Goal: Book appointment/travel/reservation

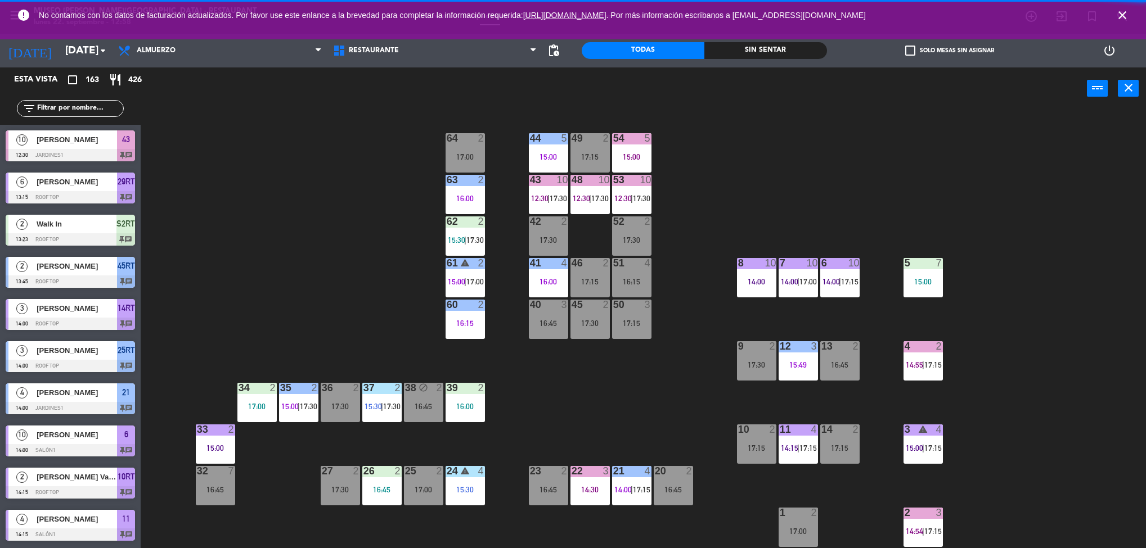
click at [1130, 7] on span "close" at bounding box center [1122, 15] width 30 height 30
click at [1124, 14] on icon "close" at bounding box center [1121, 14] width 13 height 13
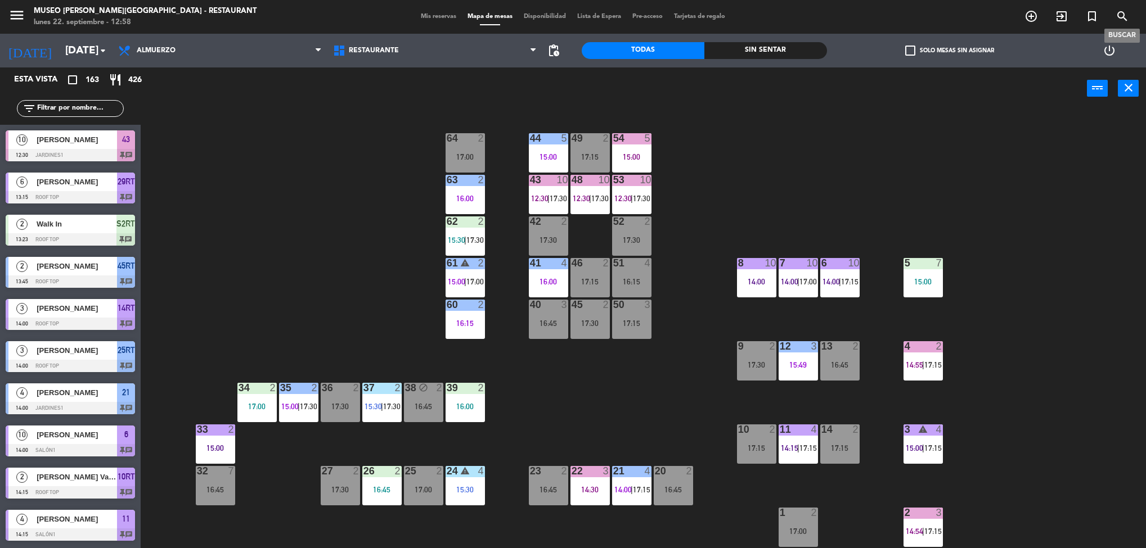
click at [588, 481] on div "22 3 14:30" at bounding box center [589, 485] width 39 height 39
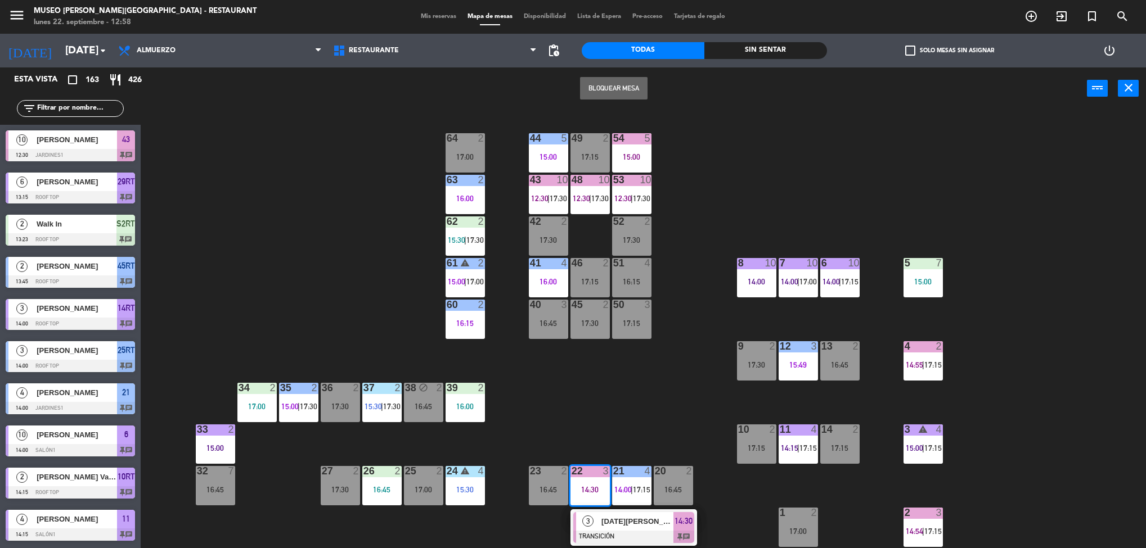
click at [675, 381] on div "44 5 15:00 49 2 17:15 54 5 15:00 64 2 17:00 48 10 12:30 | 17:30 53 10 12:30 | 1…" at bounding box center [649, 332] width 994 height 439
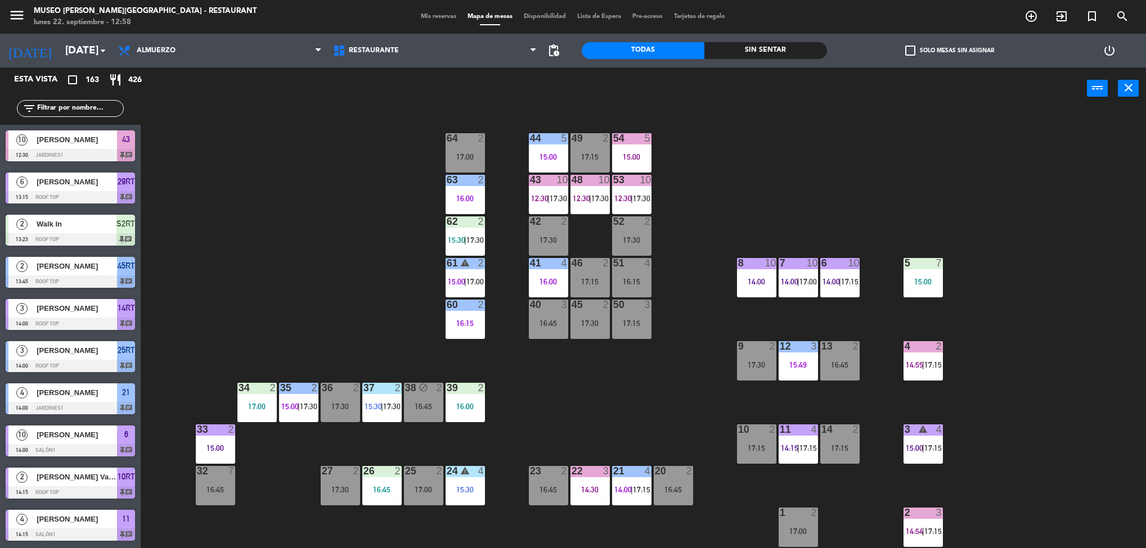
click at [643, 486] on span "17:15" at bounding box center [641, 489] width 17 height 9
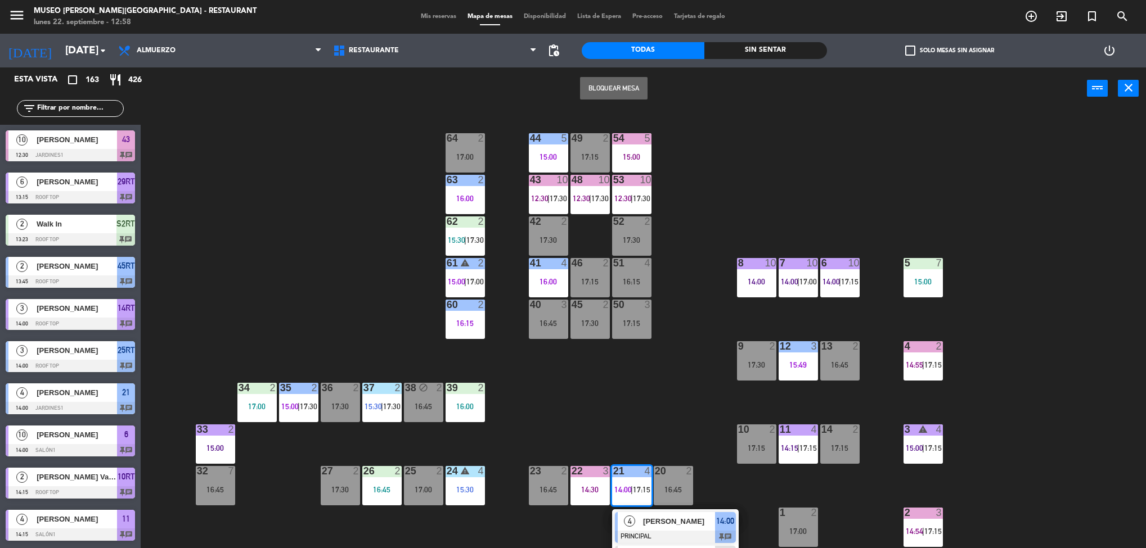
click at [664, 426] on div "44 5 15:00 49 2 17:15 54 5 15:00 64 2 17:00 48 10 12:30 | 17:30 53 10 12:30 | 1…" at bounding box center [649, 332] width 994 height 439
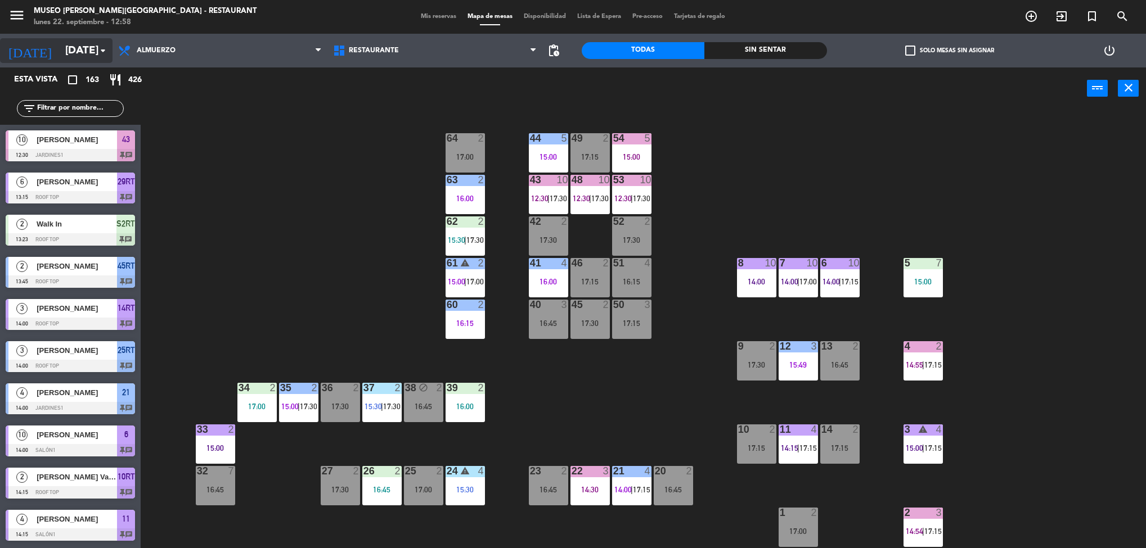
click at [74, 60] on input "[DATE]" at bounding box center [127, 51] width 135 height 24
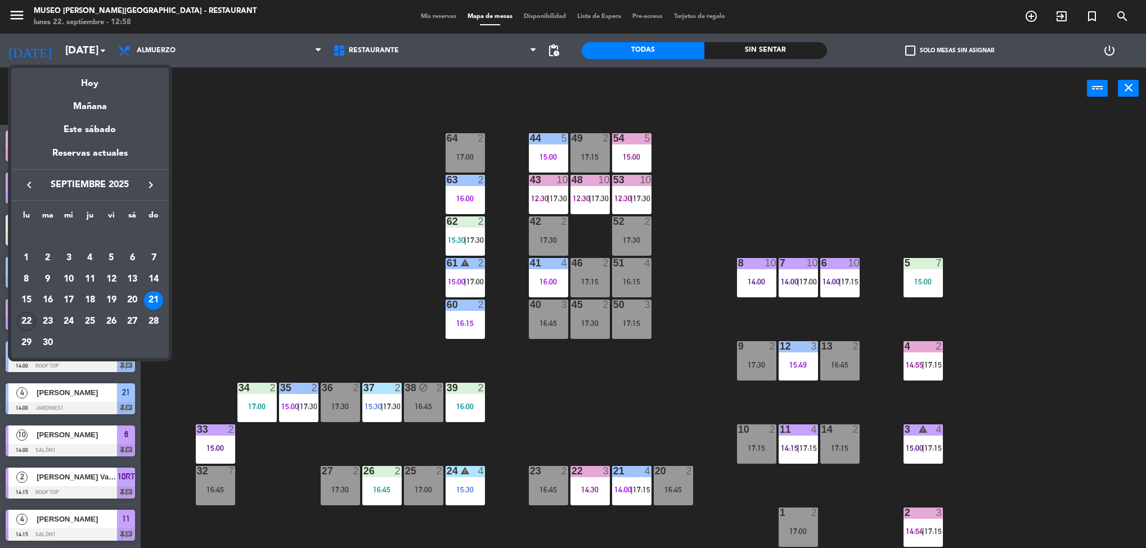
click at [27, 317] on div "22" at bounding box center [26, 321] width 19 height 19
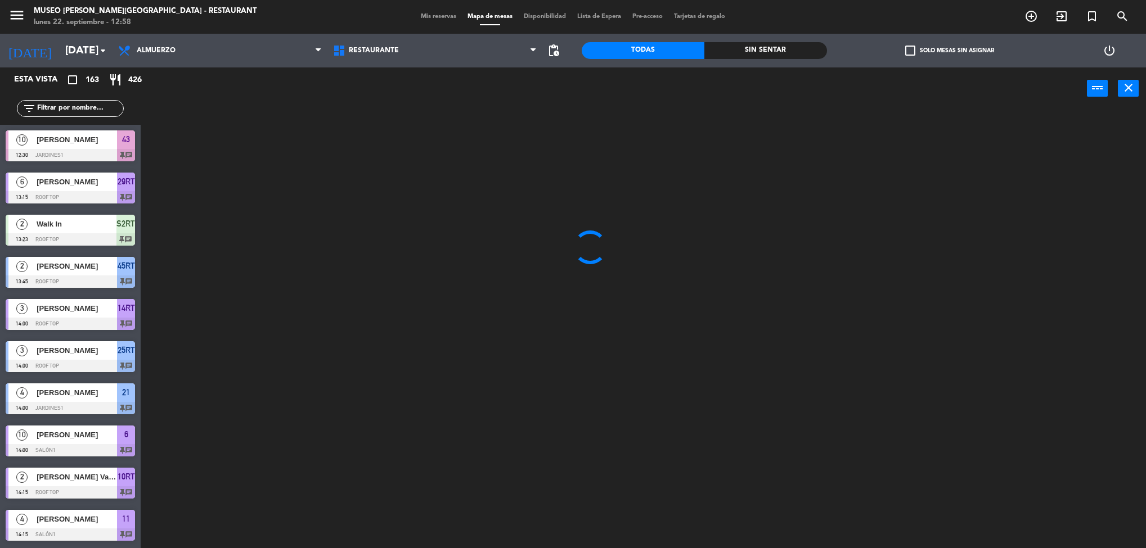
type input "[DATE]"
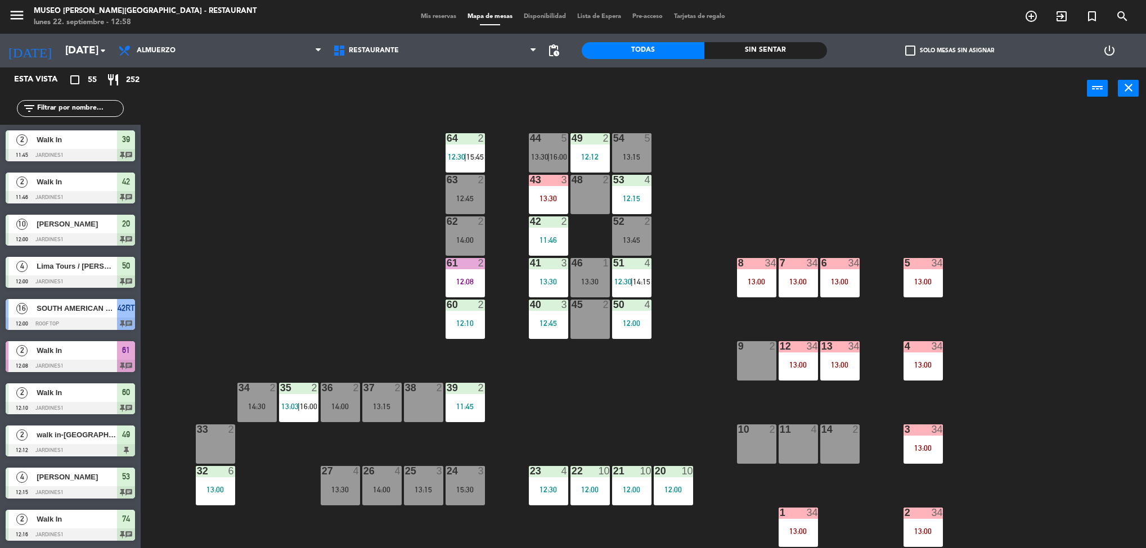
click at [611, 480] on div "44 5 13:30 | 16:00 49 2 12:12 54 5 13:15 64 2 12:30 | 15:45 48 2 53 4 12:15 63 …" at bounding box center [649, 332] width 994 height 439
click at [643, 411] on div "44 5 13:30 | 16:00 49 2 12:12 54 5 13:15 64 2 12:30 | 15:45 48 2 53 4 12:15 63 …" at bounding box center [649, 332] width 994 height 439
click at [638, 481] on div "21 10 12:00" at bounding box center [631, 485] width 39 height 39
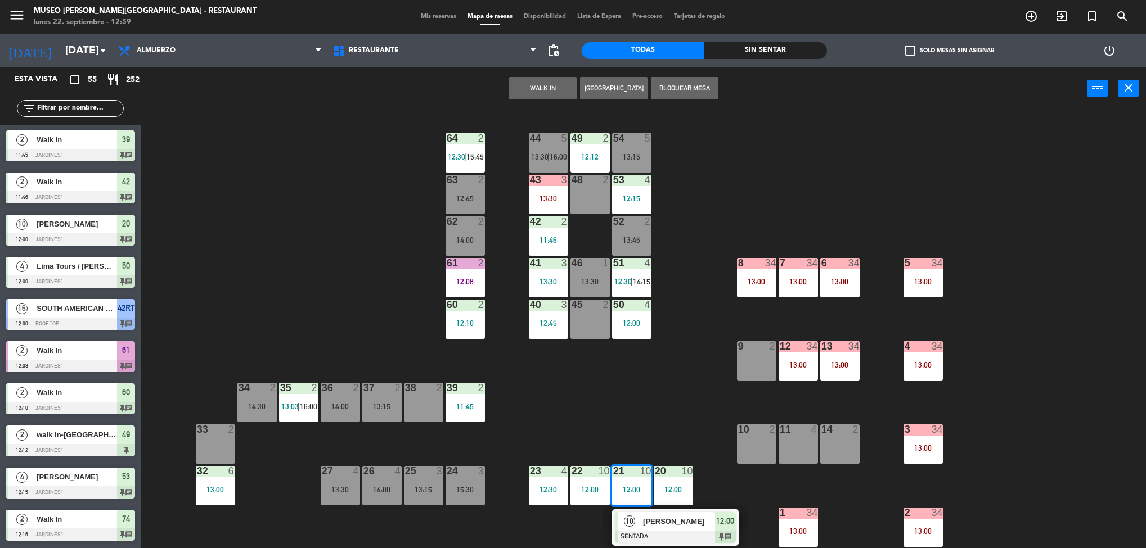
click at [684, 516] on div "10 [PERSON_NAME] SENTADA 12:00 chat" at bounding box center [674, 528] width 143 height 37
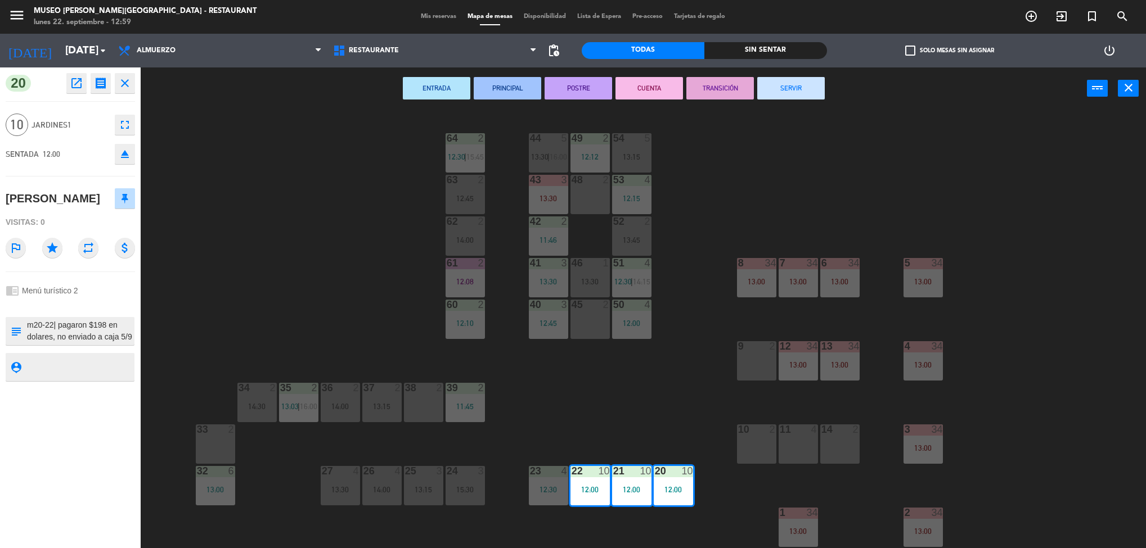
click at [76, 82] on icon "open_in_new" at bounding box center [76, 82] width 13 height 13
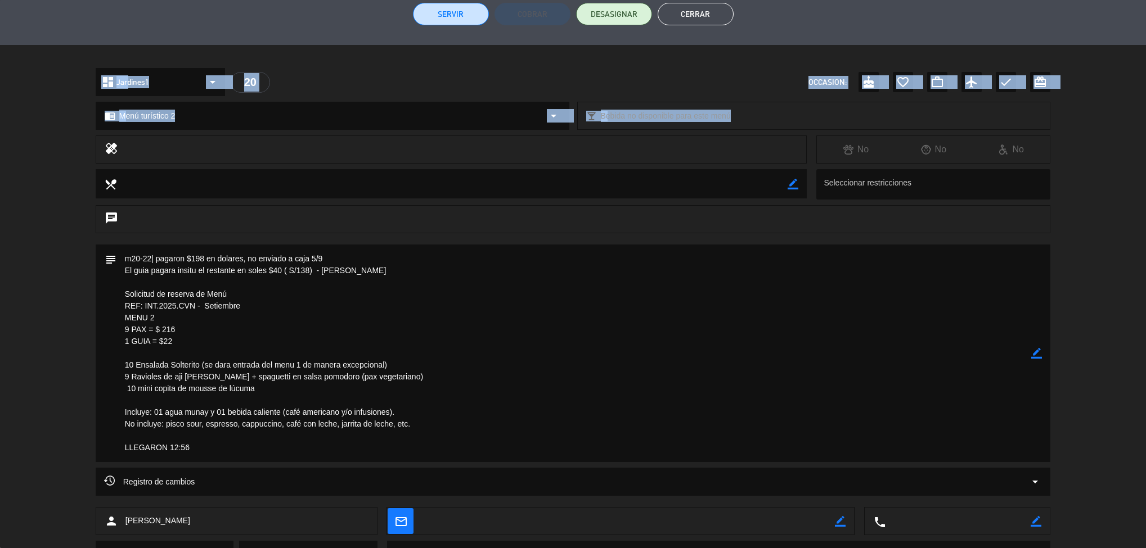
scroll to position [343, 0]
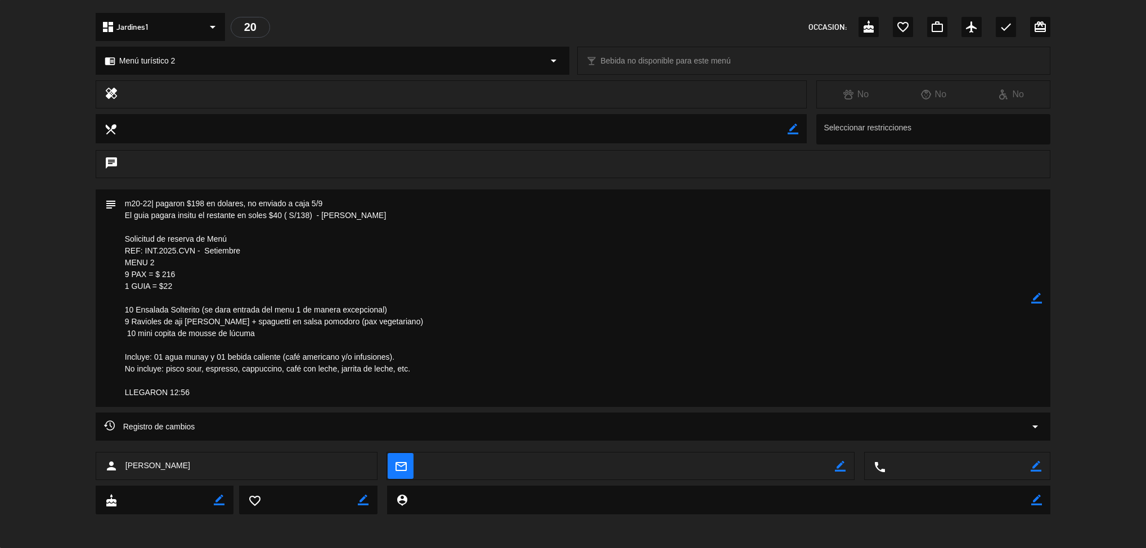
drag, startPoint x: 56, startPoint y: 520, endPoint x: 48, endPoint y: 102, distance: 417.9
click at [48, 102] on div "healing No No No" at bounding box center [573, 97] width 1146 height 34
click at [726, 548] on html "close × Museo [PERSON_NAME] Café - Restaurant × chrome_reader_mode Listado de R…" at bounding box center [573, 274] width 1146 height 548
click at [1112, 335] on div "subject border_color" at bounding box center [573, 301] width 1146 height 223
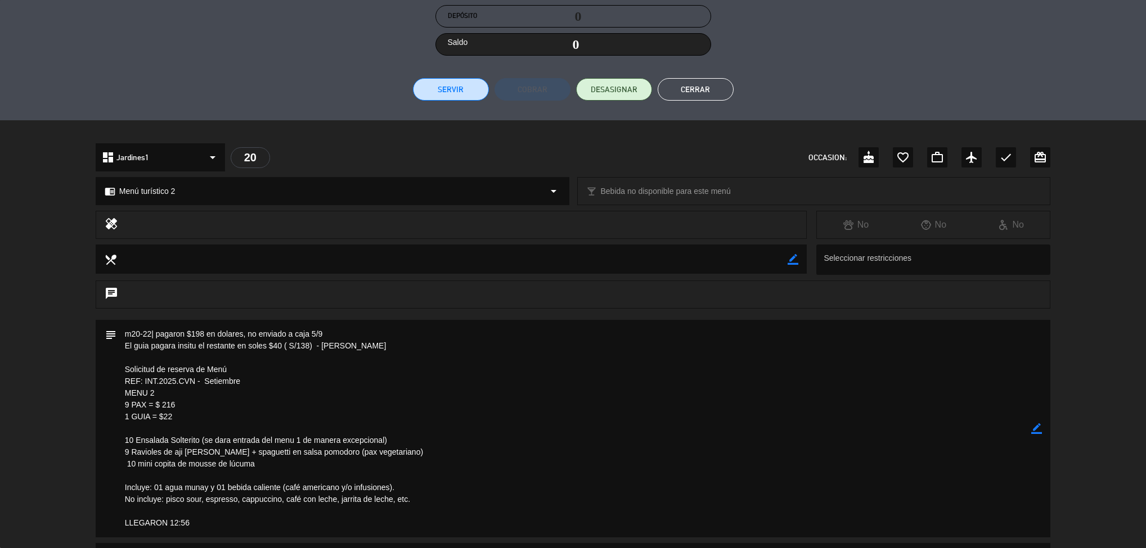
scroll to position [0, 0]
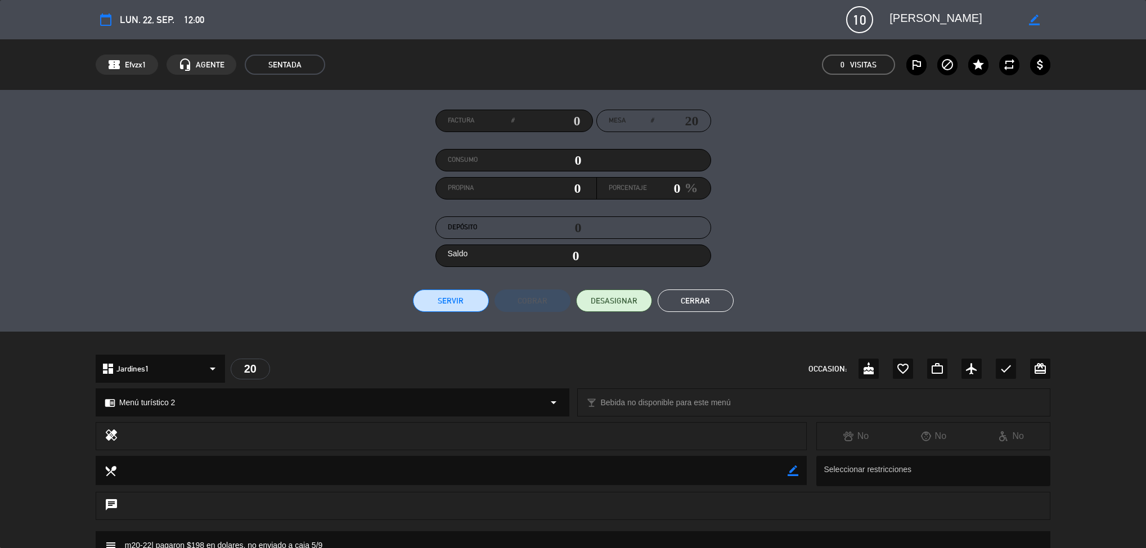
drag, startPoint x: 1109, startPoint y: 299, endPoint x: 1107, endPoint y: -26, distance: 325.6
click at [1107, 0] on html "close × Museo [PERSON_NAME] Café - Restaurant × chrome_reader_mode Listado de R…" at bounding box center [573, 274] width 1146 height 548
click at [694, 296] on button "Cerrar" at bounding box center [695, 301] width 76 height 22
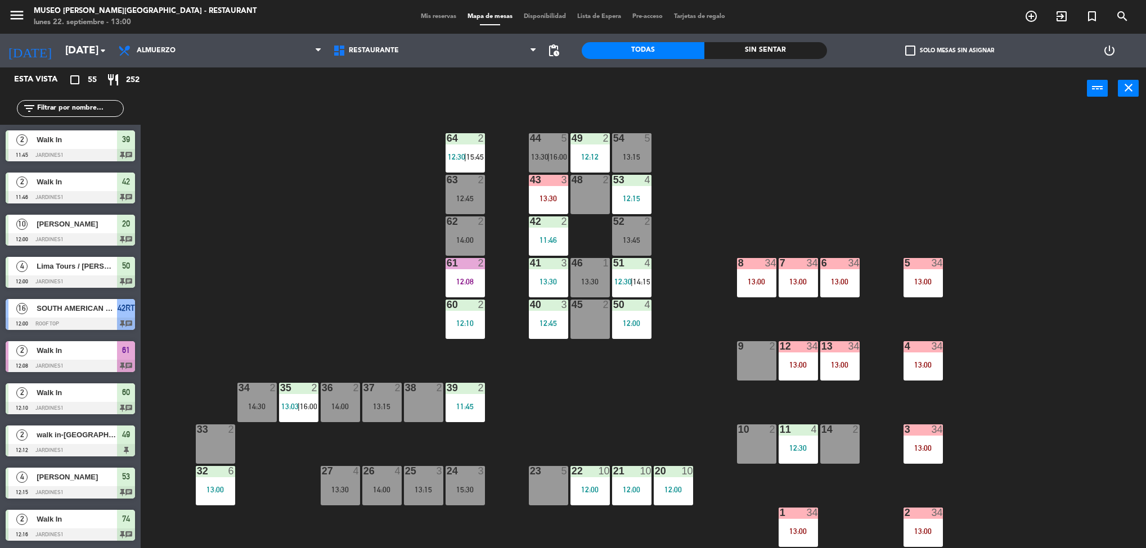
click at [469, 154] on span "15:45" at bounding box center [474, 156] width 17 height 9
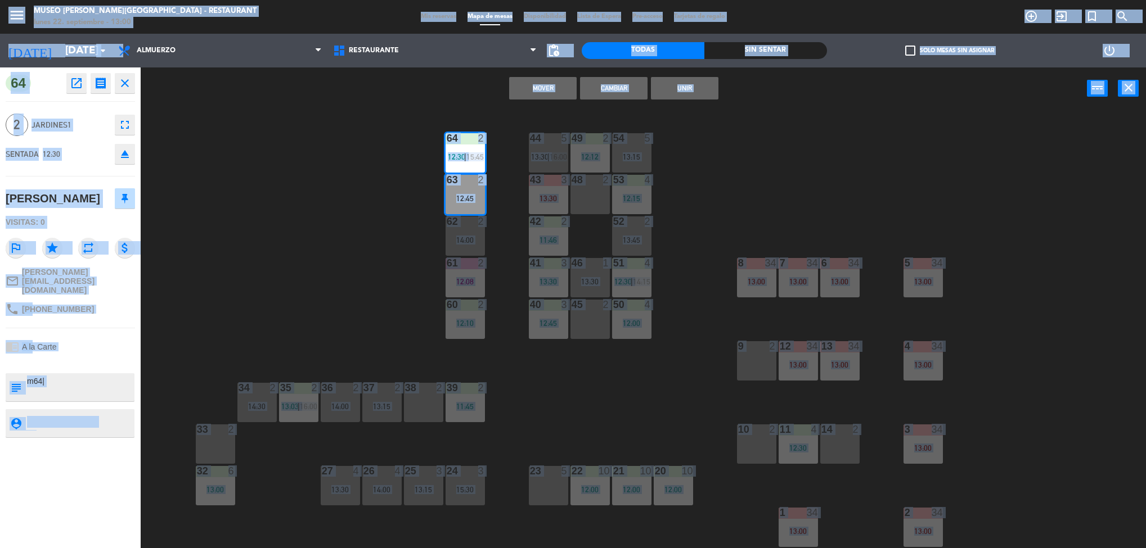
click at [96, 469] on div "64 open_in_new receipt 12:30 PM [DATE] 2 personas [PERSON_NAME] 64 EXPERIENCE A…" at bounding box center [70, 307] width 141 height 481
click at [68, 456] on div "64 open_in_new receipt 12:30 PM [DATE] 2 personas [PERSON_NAME] 64 EXPERIENCE A…" at bounding box center [70, 307] width 141 height 481
click at [115, 84] on button "close" at bounding box center [125, 83] width 20 height 20
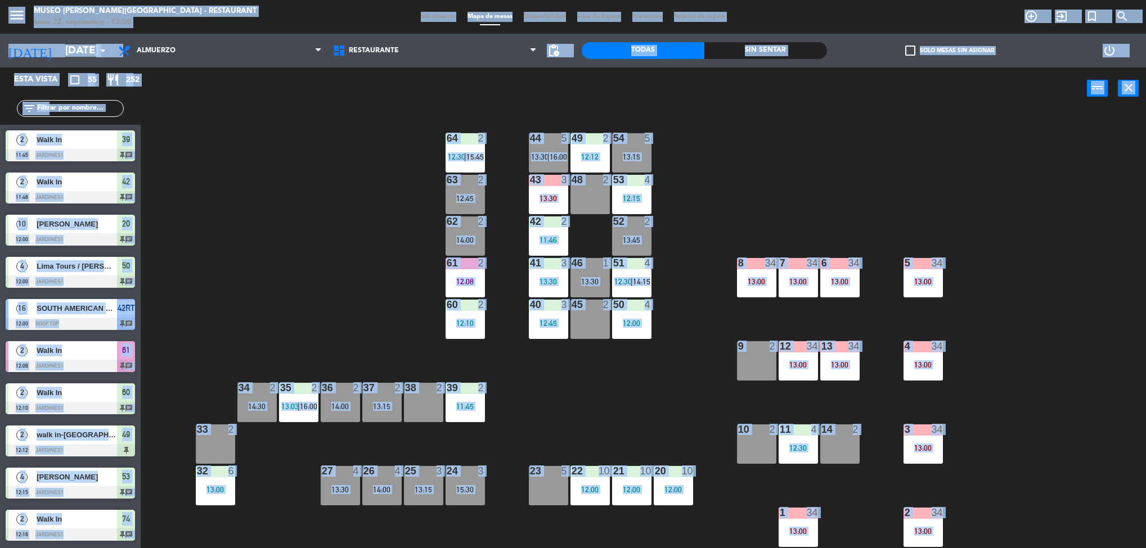
scroll to position [3, 0]
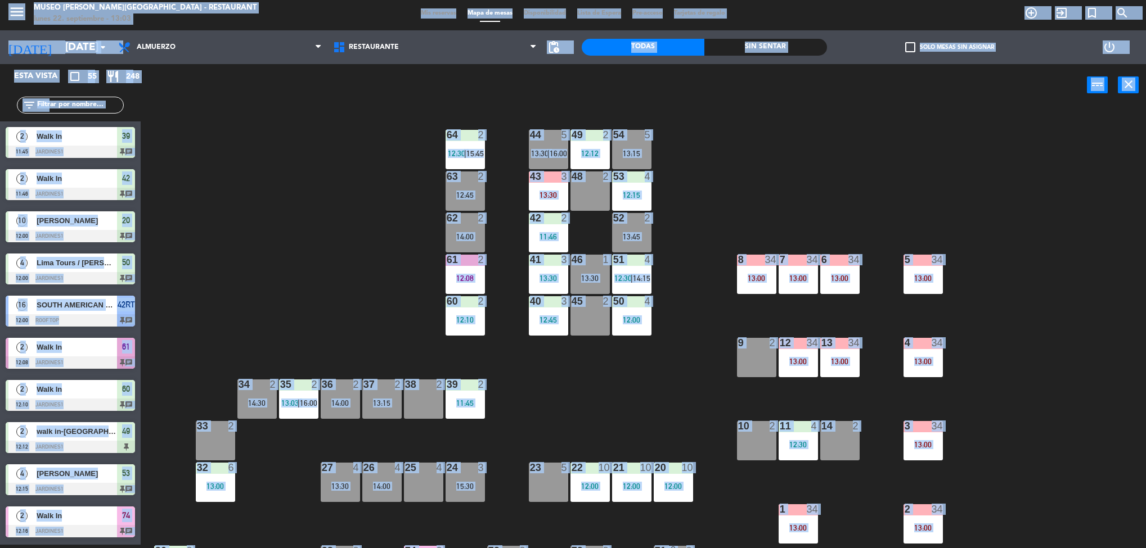
click at [604, 466] on div "10" at bounding box center [603, 468] width 11 height 10
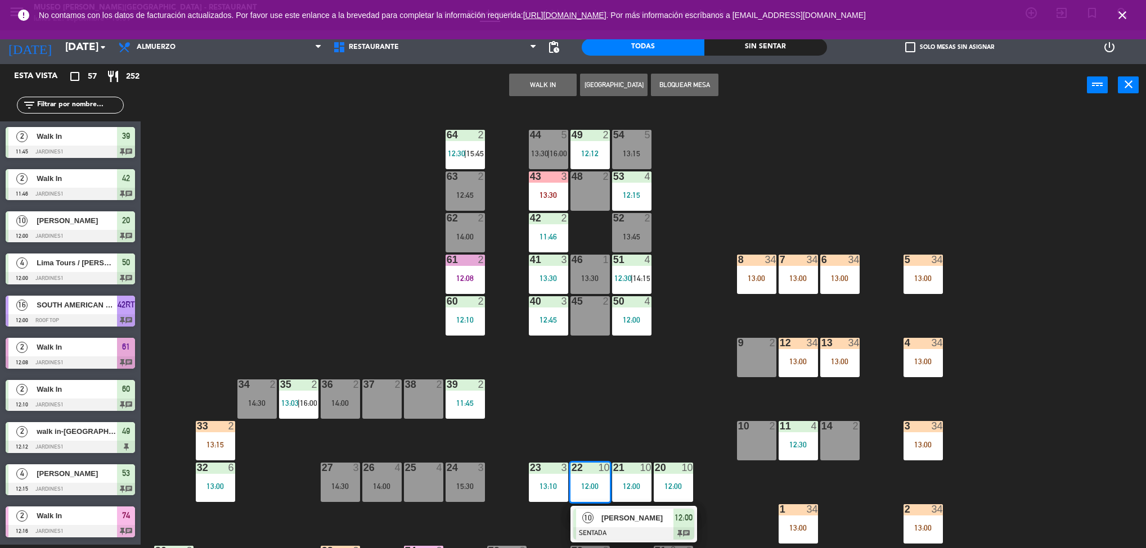
click at [360, 548] on html "close × Museo [PERSON_NAME] Café - Restaurant × chrome_reader_mode Listado de R…" at bounding box center [573, 274] width 1146 height 548
click at [661, 383] on div "44 5 13:30 | 16:00 49 2 12:12 54 5 13:15 64 2 12:30 | 15:45 48 2 53 4 12:15 63 …" at bounding box center [649, 329] width 994 height 439
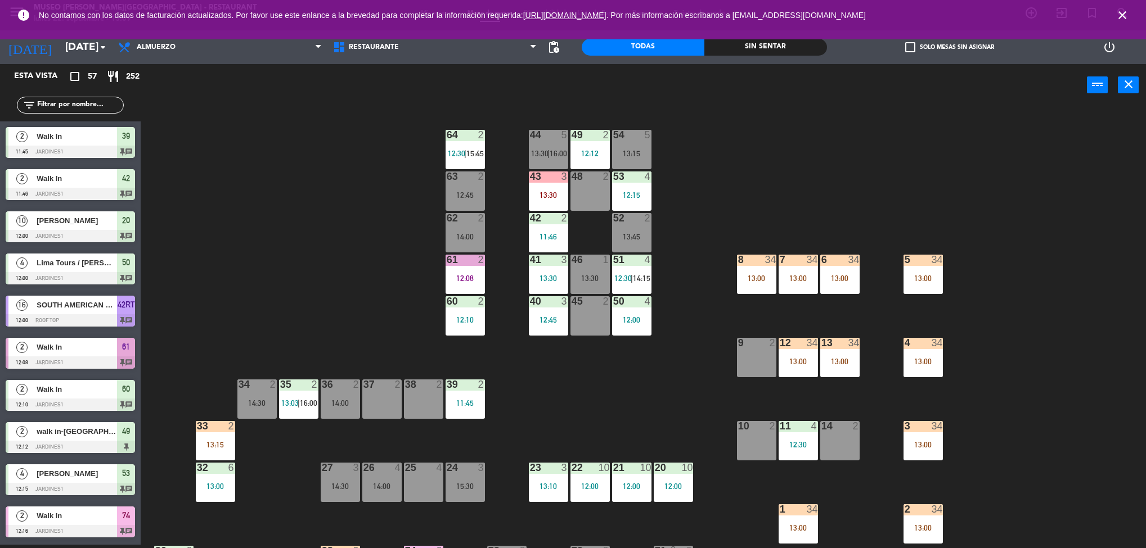
click at [651, 398] on div "44 5 13:30 | 16:00 49 2 12:12 54 5 13:15 64 2 12:30 | 15:45 48 2 53 4 12:15 63 …" at bounding box center [649, 329] width 994 height 439
click at [636, 425] on div "44 5 13:30 | 16:00 49 2 12:12 54 5 13:15 64 2 12:30 | 15:45 48 2 53 4 12:15 63 …" at bounding box center [649, 329] width 994 height 439
click at [634, 419] on div "44 5 13:30 | 16:00 49 2 12:12 54 5 13:15 64 2 12:30 | 15:45 48 2 53 4 12:15 63 …" at bounding box center [649, 329] width 994 height 439
click at [647, 403] on div "44 5 13:30 | 16:00 49 2 12:12 54 5 13:15 64 2 12:30 | 15:45 48 2 53 4 12:15 63 …" at bounding box center [649, 329] width 994 height 439
click at [587, 483] on div "12:00" at bounding box center [589, 487] width 39 height 8
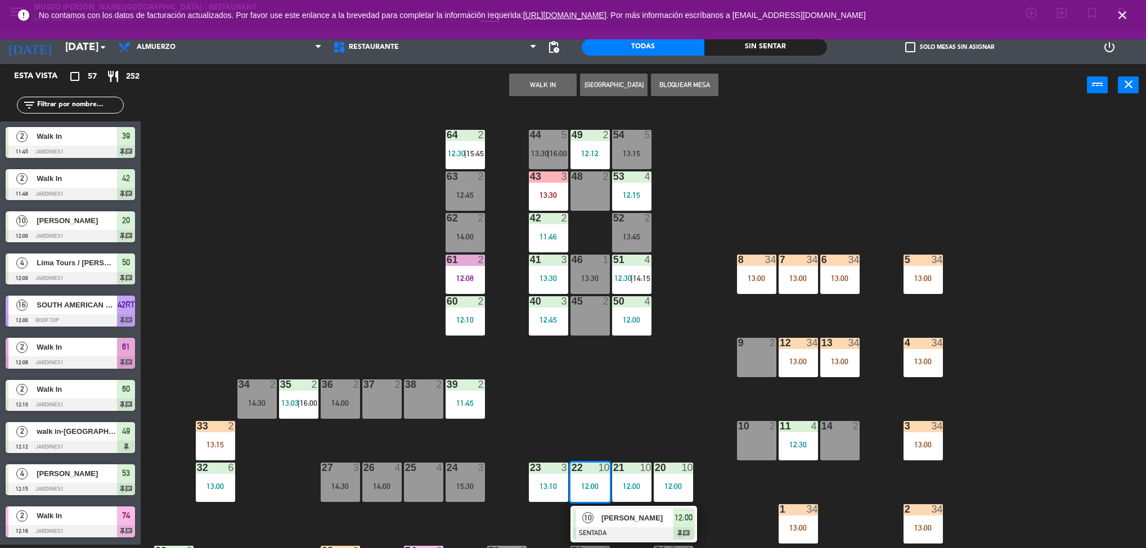
click at [652, 526] on div "[PERSON_NAME]" at bounding box center [636, 518] width 73 height 19
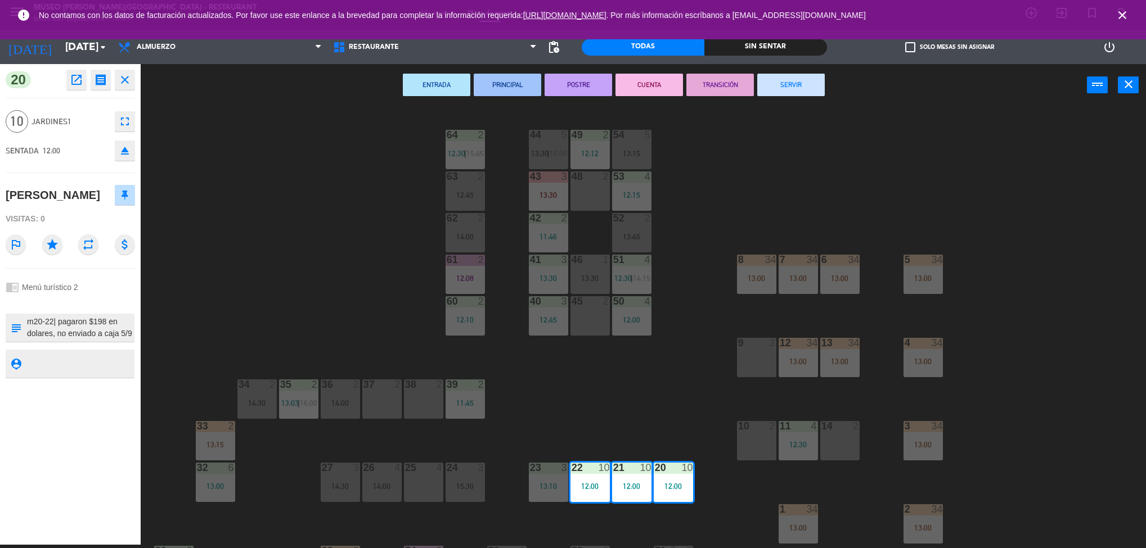
click at [75, 82] on icon "open_in_new" at bounding box center [76, 79] width 13 height 13
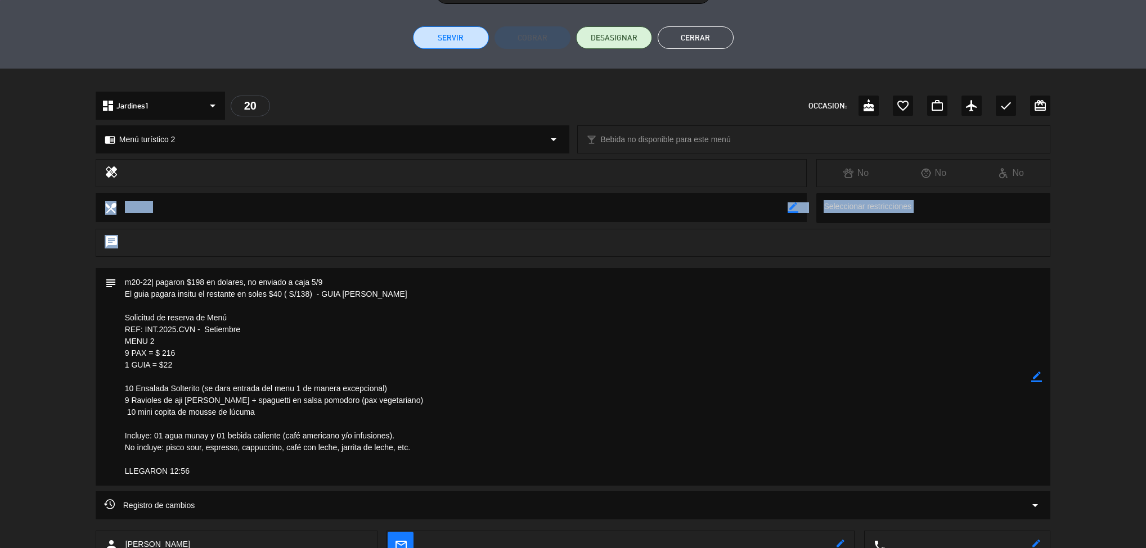
scroll to position [276, 0]
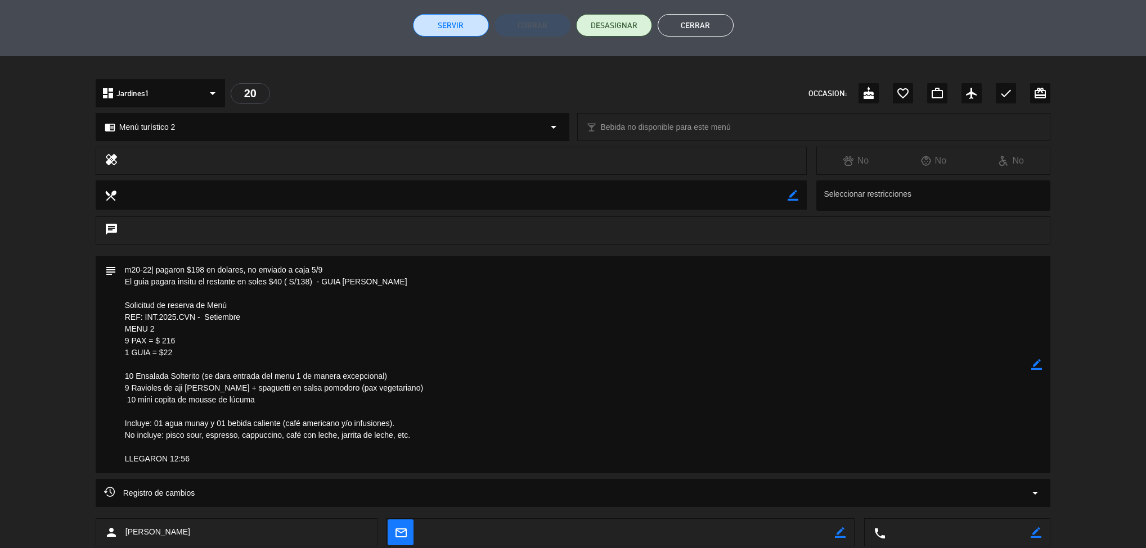
drag, startPoint x: 58, startPoint y: 471, endPoint x: 48, endPoint y: 179, distance: 291.5
click at [48, 181] on div "local_dining border_color Seleccionar restricciones" at bounding box center [573, 199] width 1146 height 36
